Goal: Check status: Check status

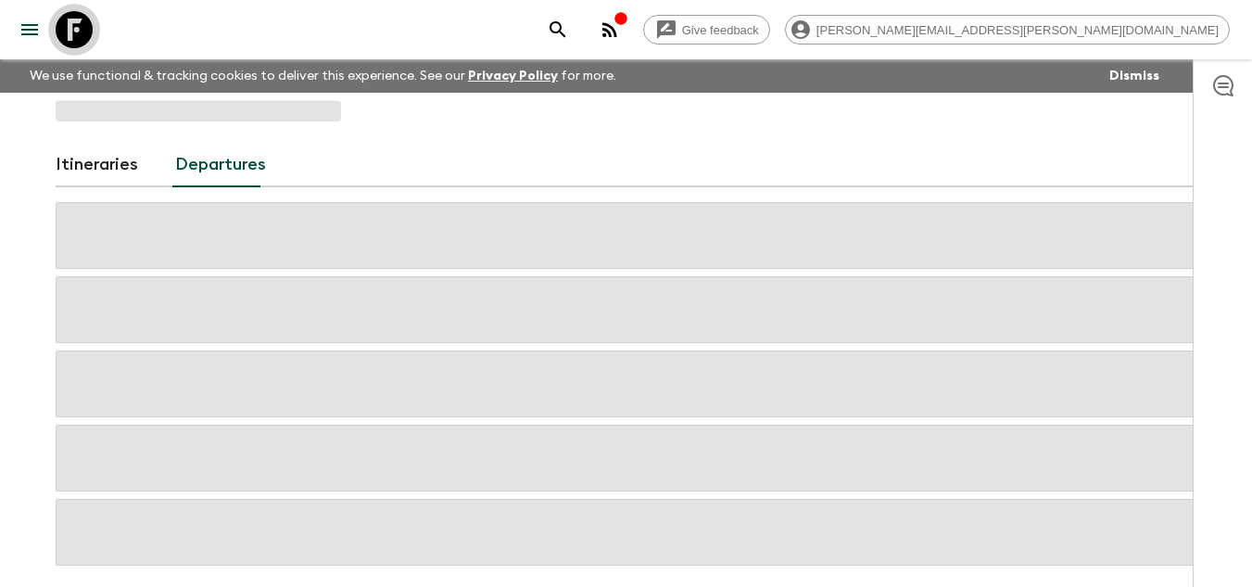
click at [89, 22] on icon at bounding box center [74, 29] width 37 height 37
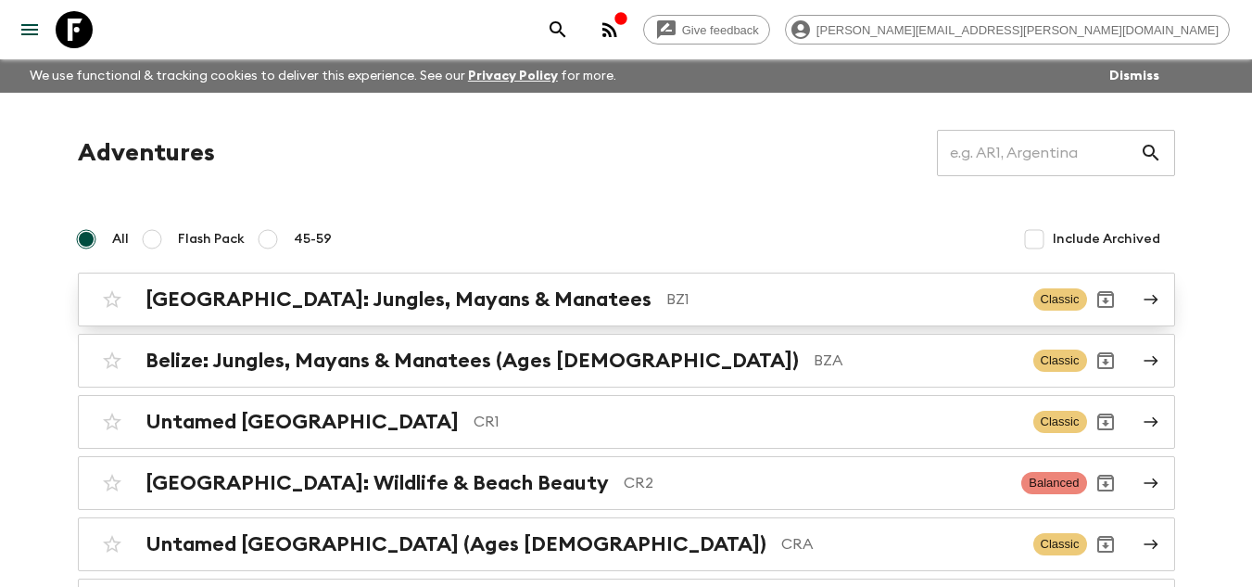
click at [572, 279] on link "[GEOGRAPHIC_DATA]: Jungles, Mayans & Manatees BZ1 Classic" at bounding box center [626, 299] width 1097 height 54
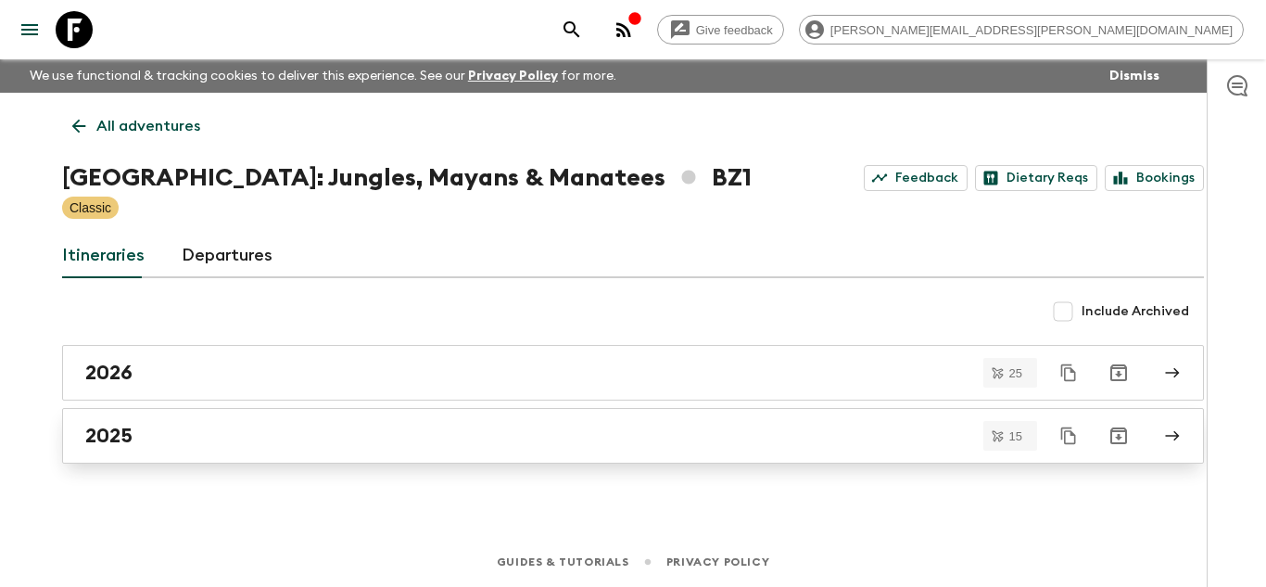
click at [194, 436] on div "2025" at bounding box center [615, 436] width 1060 height 24
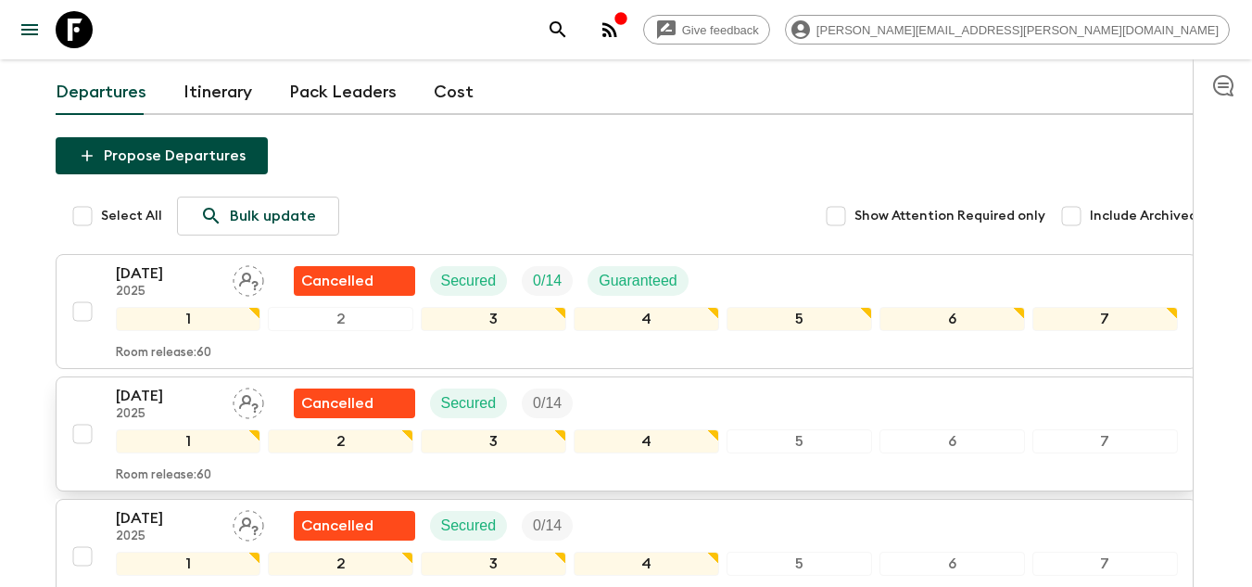
scroll to position [185, 0]
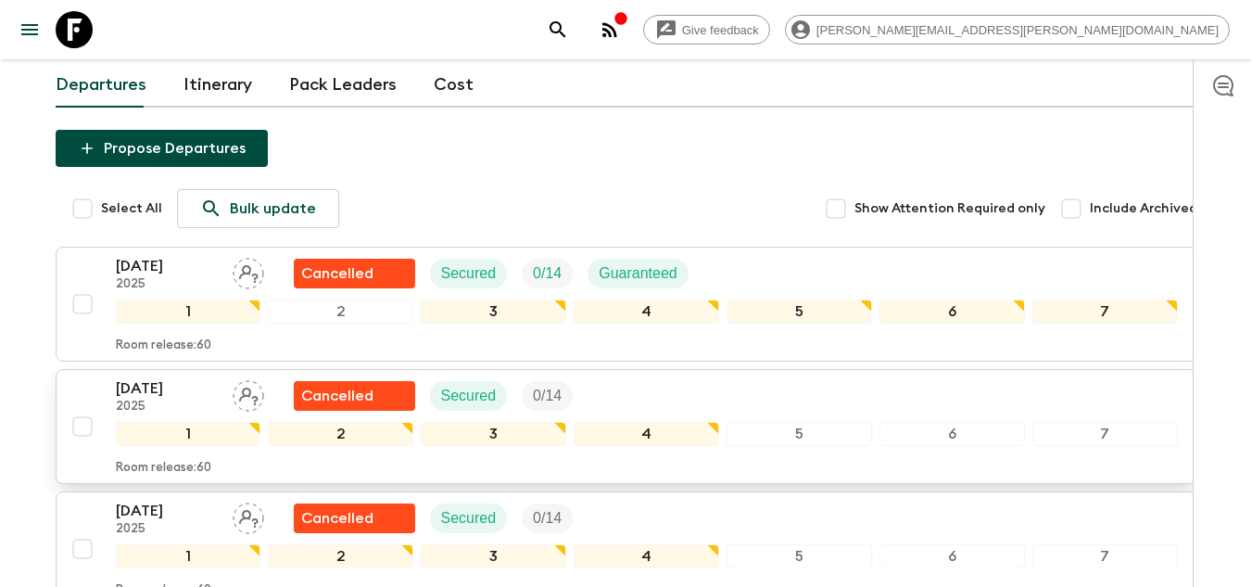
click at [96, 377] on div "[DATE] 2025 Cancelled Secured 0 / 14 1 2 3 4 5 6 7 Room release: 60" at bounding box center [621, 426] width 1114 height 98
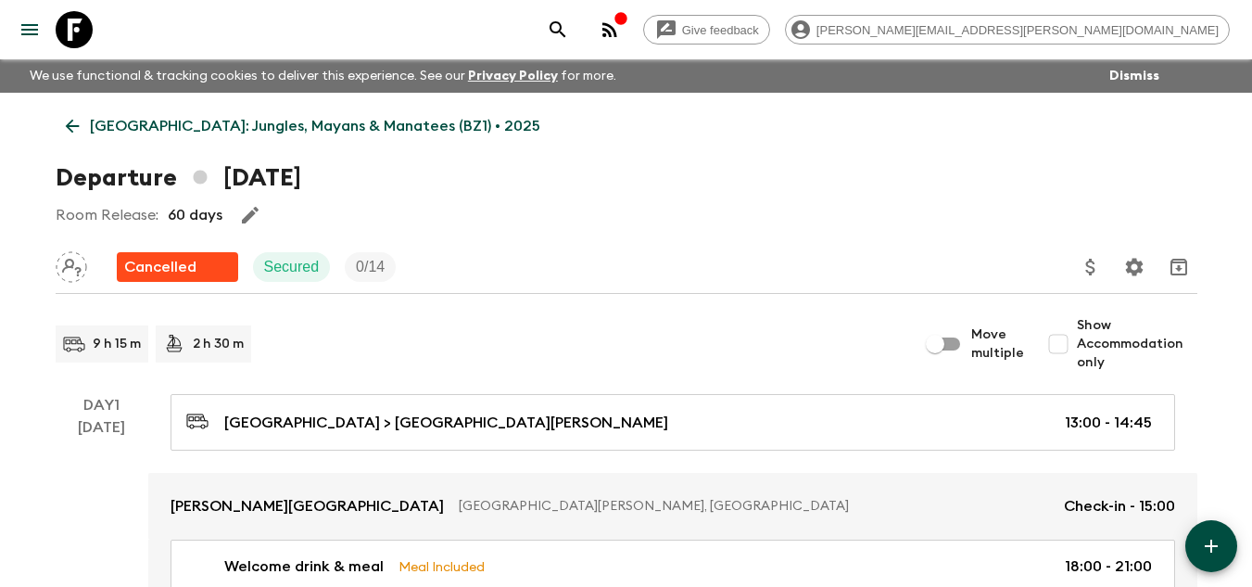
click at [78, 126] on icon at bounding box center [72, 127] width 14 height 14
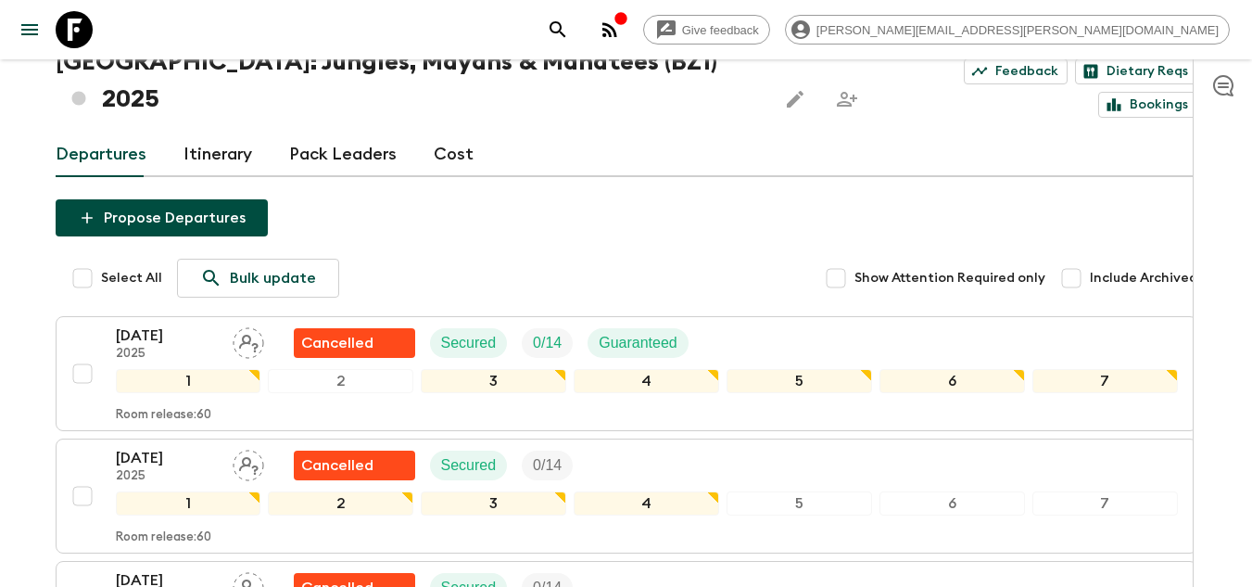
scroll to position [278, 0]
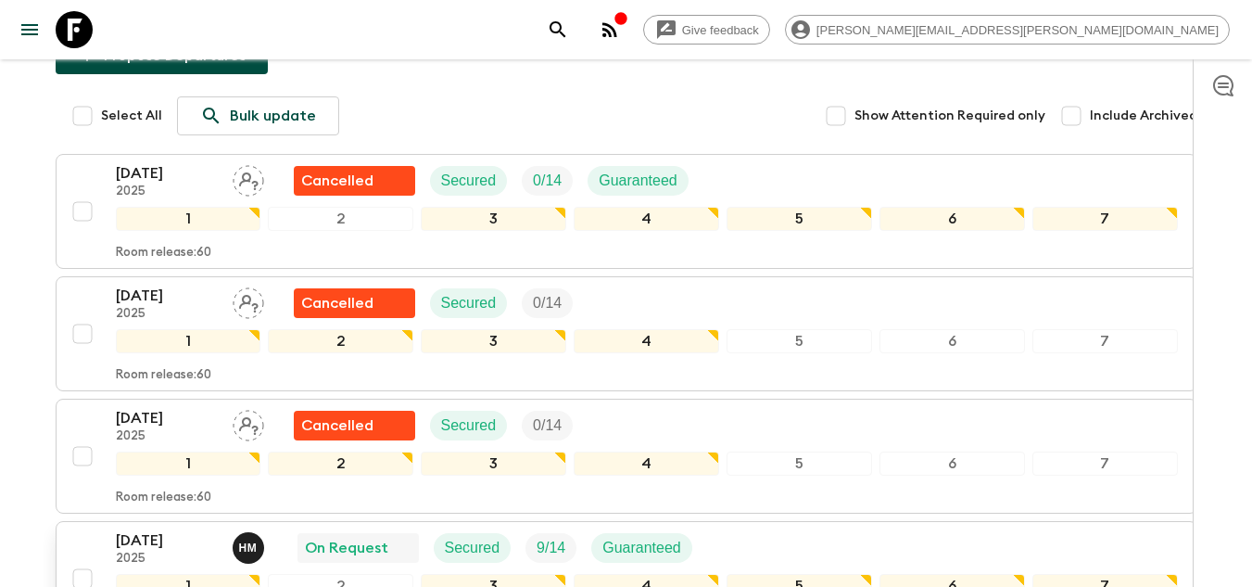
click at [122, 529] on p "[DATE]" at bounding box center [167, 540] width 102 height 22
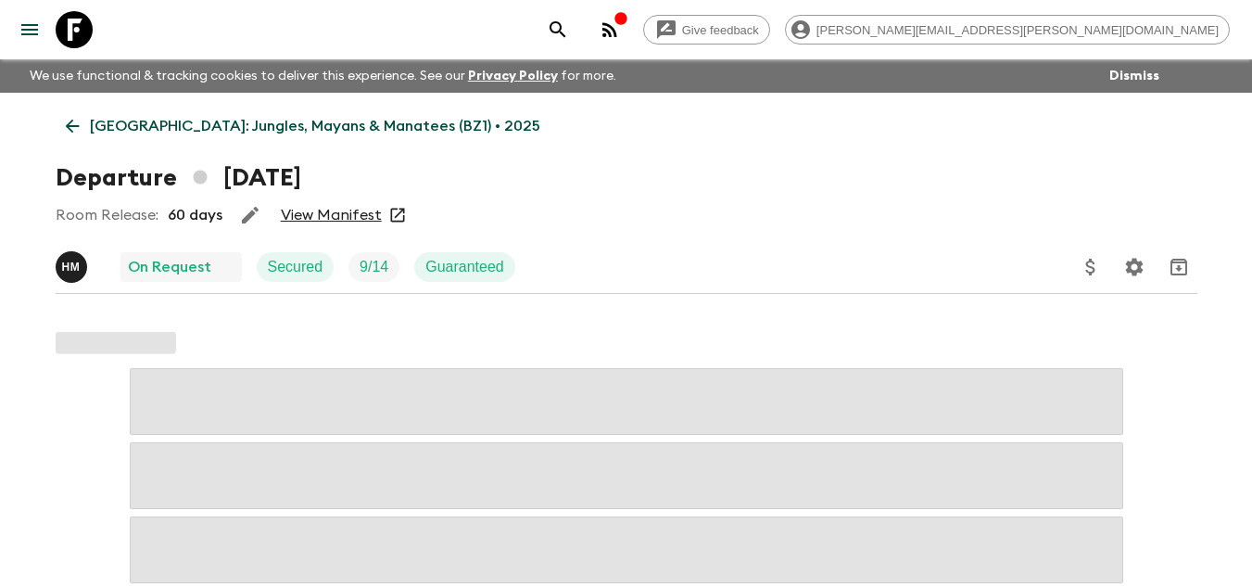
click at [323, 216] on link "View Manifest" at bounding box center [331, 215] width 101 height 19
